Goal: Information Seeking & Learning: Learn about a topic

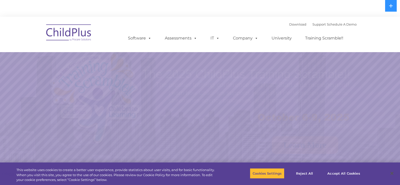
select select "MEDIUM"
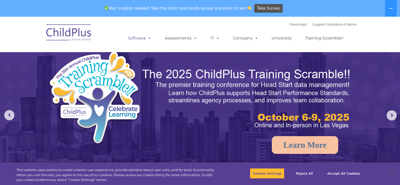
click at [133, 36] on link "Software" at bounding box center [140, 38] width 34 height 10
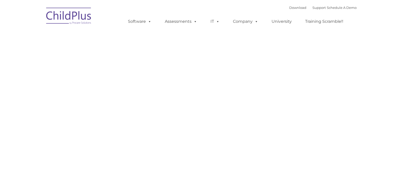
type input ""
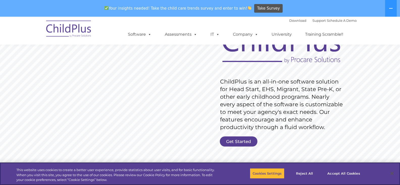
scroll to position [55, 0]
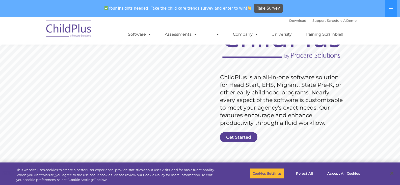
drag, startPoint x: 225, startPoint y: 84, endPoint x: 294, endPoint y: 82, distance: 68.7
click at [288, 81] on rs-layer "ChildPlus is an all-in-one software solution for Head Start, EHS, Migrant, Stat…" at bounding box center [282, 99] width 125 height 53
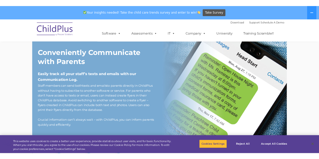
scroll to position [423, 0]
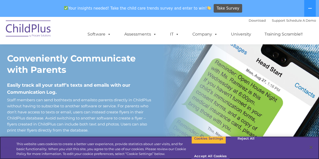
click at [158, 137] on div "This website uses cookies to create a better user experience, provide statistic…" at bounding box center [96, 148] width 192 height 22
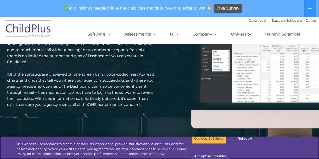
scroll to position [766, 0]
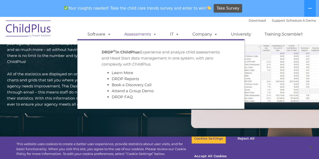
click at [142, 38] on link "Assessments" at bounding box center [140, 34] width 42 height 10
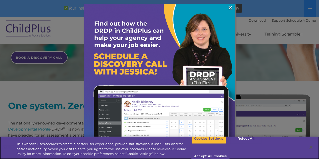
scroll to position [152, 0]
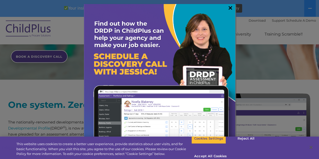
click at [229, 7] on link "×" at bounding box center [231, 7] width 6 height 5
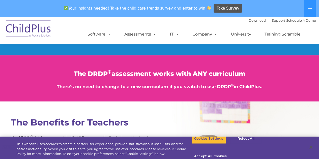
scroll to position [606, 0]
